Goal: Task Accomplishment & Management: Use online tool/utility

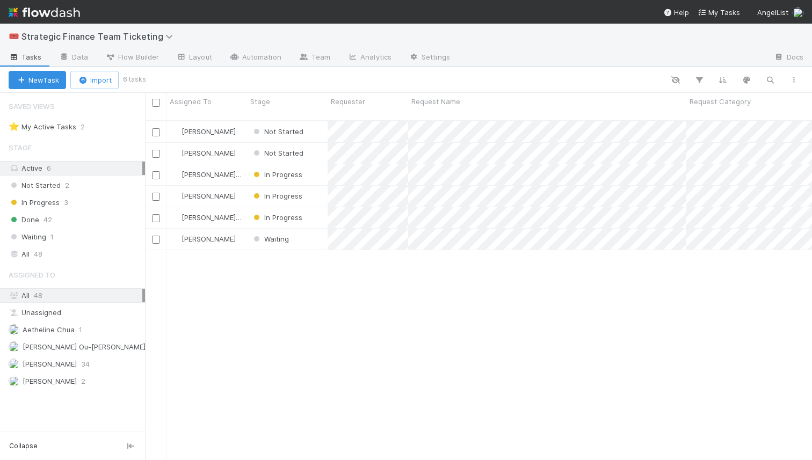
scroll to position [348, 667]
click at [204, 127] on span "[PERSON_NAME]" at bounding box center [208, 131] width 54 height 9
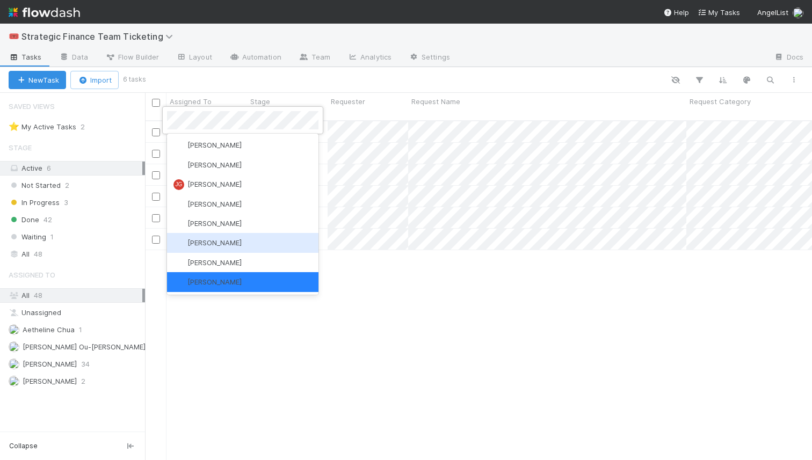
scroll to position [2901, 0]
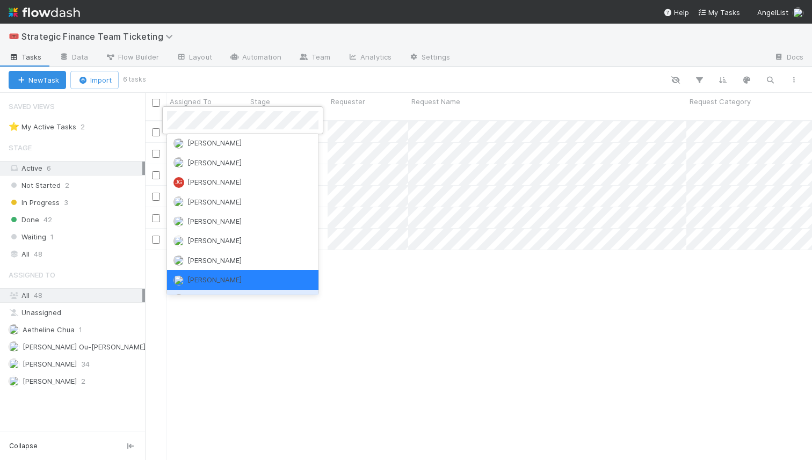
click at [227, 290] on div "[PERSON_NAME]" at bounding box center [242, 299] width 151 height 19
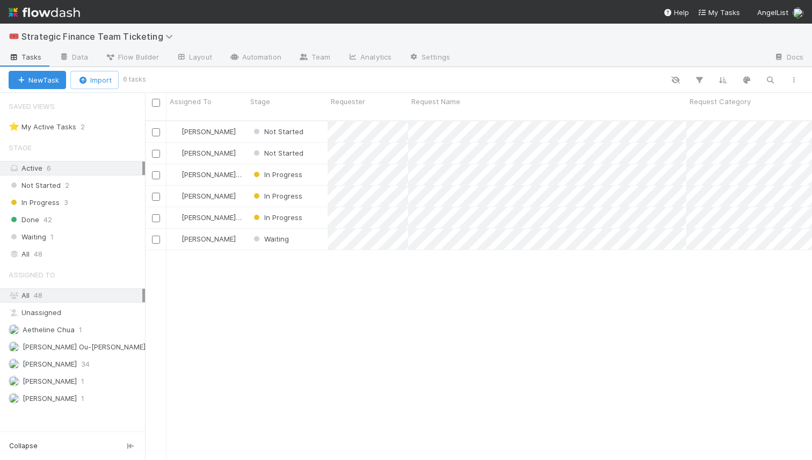
click at [288, 339] on div "[PERSON_NAME] Not Started [DATE] 12:29:52 PM [DATE] 9:25:43 AM [PERSON_NAME] No…" at bounding box center [478, 294] width 667 height 347
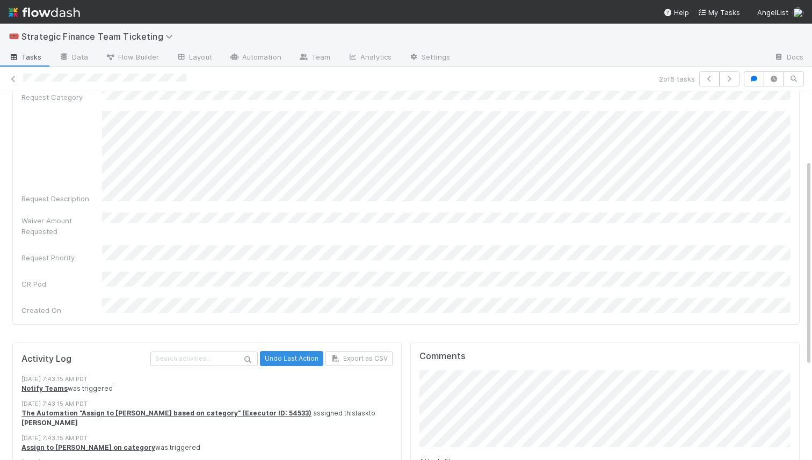
scroll to position [108, 0]
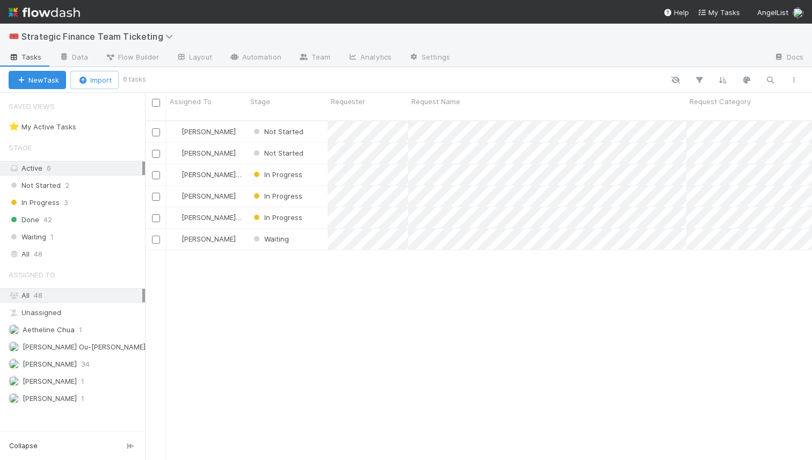
scroll to position [348, 667]
click at [46, 217] on span "42" at bounding box center [47, 219] width 9 height 13
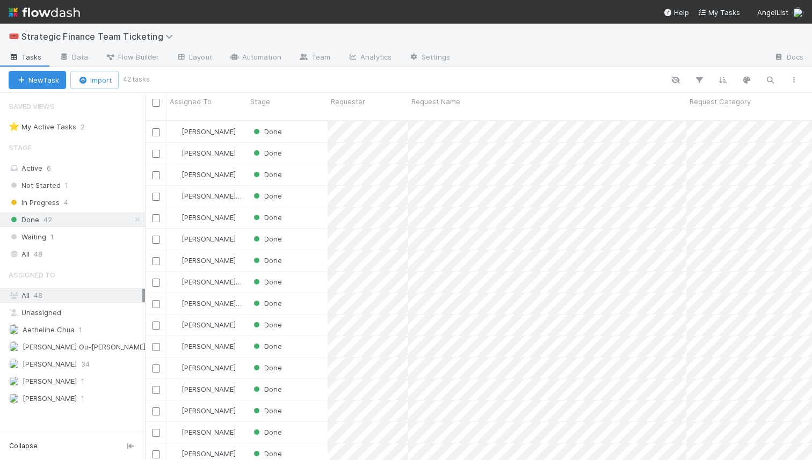
scroll to position [348, 667]
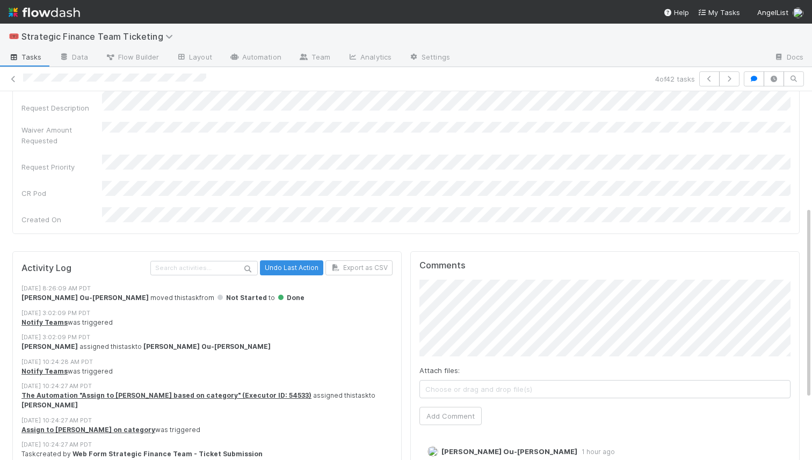
scroll to position [337, 0]
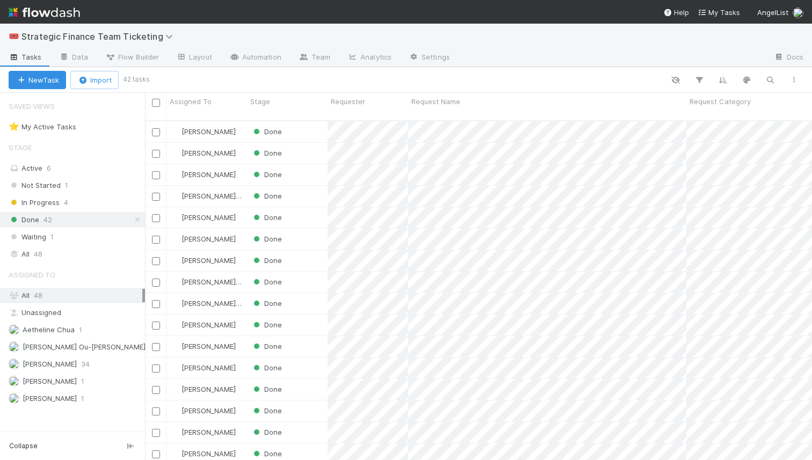
scroll to position [348, 667]
